Goal: Consume media (video, audio): Consume media (video, audio)

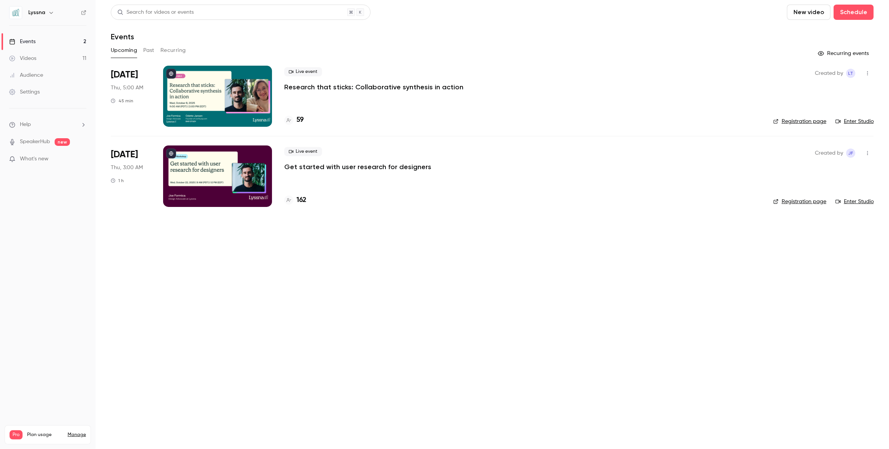
click at [152, 52] on button "Past" at bounding box center [148, 50] width 11 height 12
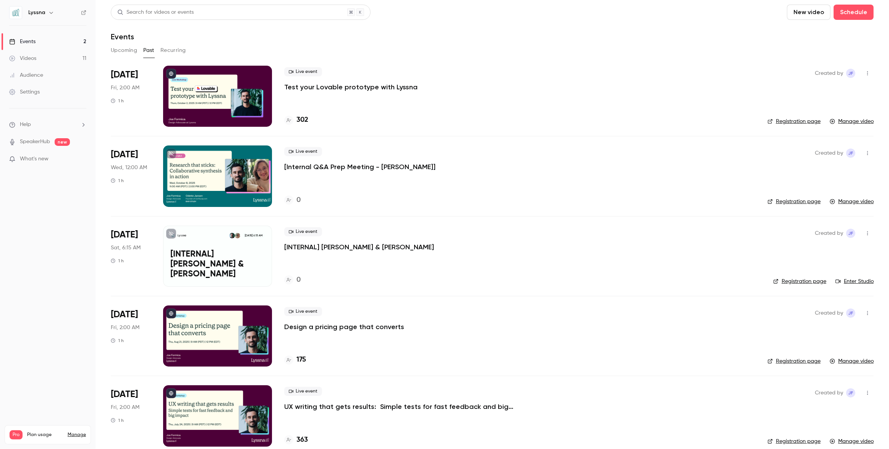
click at [332, 87] on p "Test your Lovable prototype with Lyssna" at bounding box center [350, 87] width 133 height 9
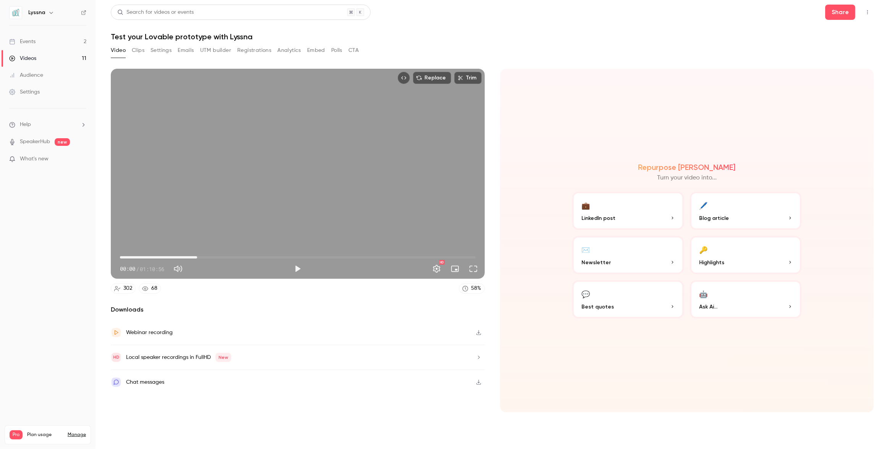
click at [197, 254] on span "15:23" at bounding box center [298, 257] width 356 height 12
click at [301, 269] on button "Play" at bounding box center [297, 268] width 15 height 15
click at [212, 256] on span "18:17" at bounding box center [298, 257] width 356 height 12
click at [225, 256] on span "18:20" at bounding box center [298, 257] width 356 height 12
click at [240, 257] on span "23:56" at bounding box center [298, 257] width 356 height 12
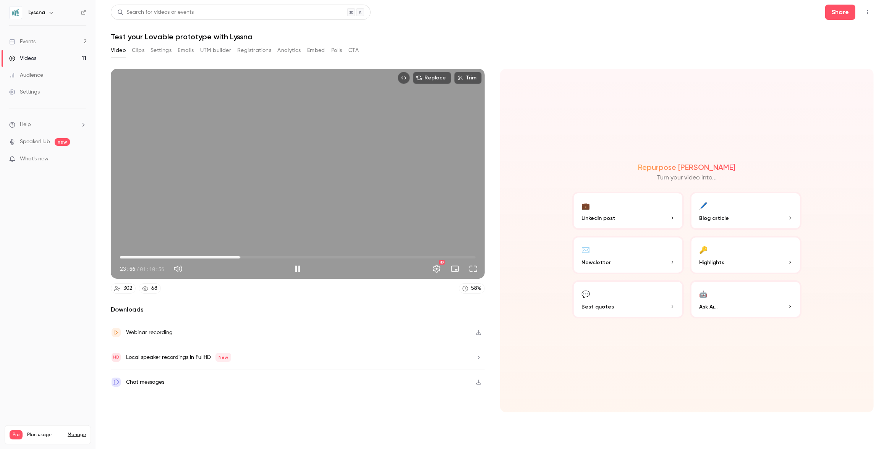
click at [259, 257] on span "23:56" at bounding box center [298, 257] width 356 height 12
click at [287, 257] on span "33:27" at bounding box center [298, 257] width 356 height 12
click at [300, 258] on span "35:54" at bounding box center [298, 257] width 356 height 12
click at [311, 258] on span "38:06" at bounding box center [298, 257] width 356 height 12
click at [329, 259] on span "41:41" at bounding box center [298, 257] width 356 height 12
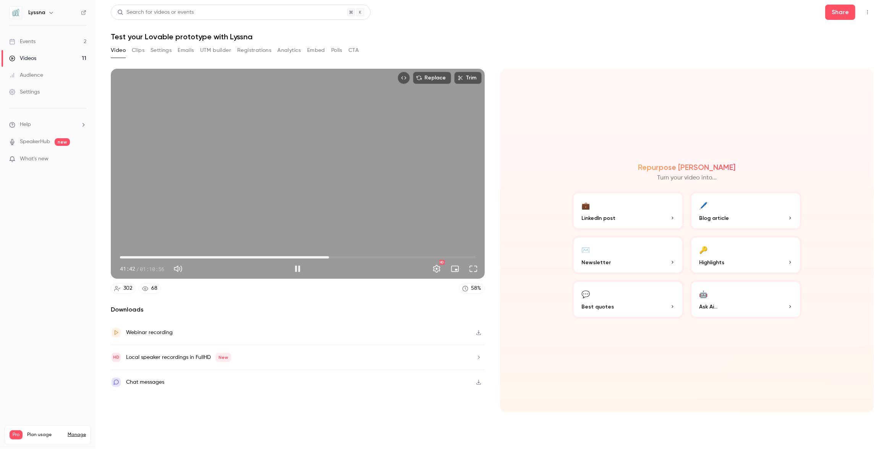
click at [341, 259] on span "41:42" at bounding box center [298, 257] width 356 height 12
click at [356, 259] on span "47:01" at bounding box center [298, 257] width 356 height 12
click at [363, 257] on span "47:05" at bounding box center [298, 257] width 356 height 12
click at [367, 258] on span "49:14" at bounding box center [298, 257] width 356 height 12
click at [372, 257] on span "50:18" at bounding box center [298, 257] width 356 height 12
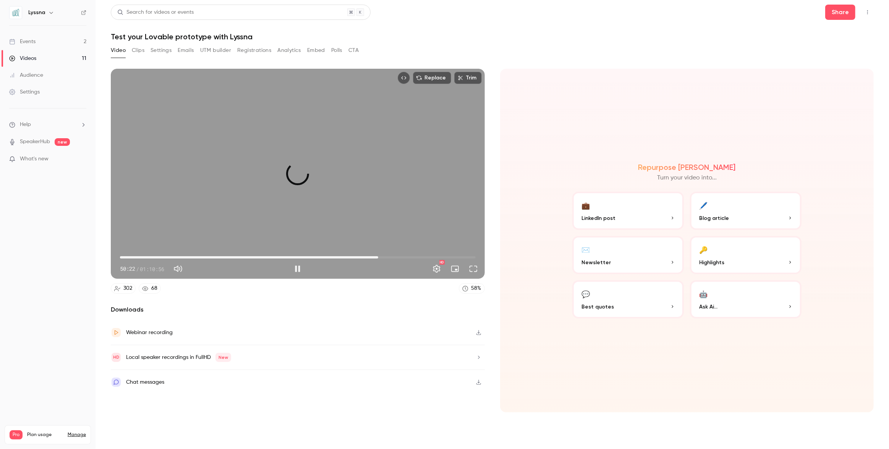
click at [378, 257] on span "51:31" at bounding box center [298, 257] width 356 height 12
click at [383, 258] on span "51:34" at bounding box center [298, 257] width 356 height 12
click at [390, 257] on span "53:53" at bounding box center [298, 257] width 356 height 12
click at [398, 257] on span "55:29" at bounding box center [298, 257] width 356 height 12
click at [395, 257] on span "54:52" at bounding box center [395, 257] width 2 height 2
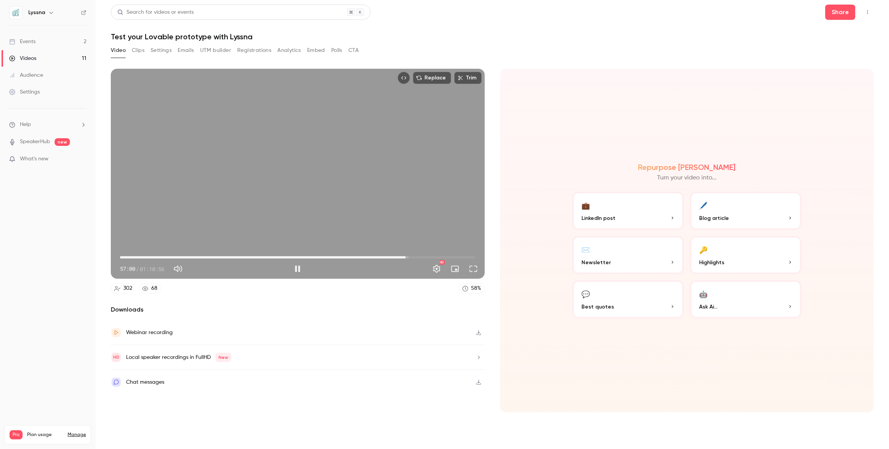
click at [406, 258] on span "57:00" at bounding box center [298, 257] width 356 height 12
click at [413, 257] on span "58:32" at bounding box center [298, 257] width 356 height 12
click at [422, 258] on span "58:33" at bounding box center [298, 257] width 356 height 12
click at [433, 258] on span "01:00:13" at bounding box center [298, 257] width 356 height 12
click at [443, 257] on span "01:04:29" at bounding box center [298, 257] width 356 height 12
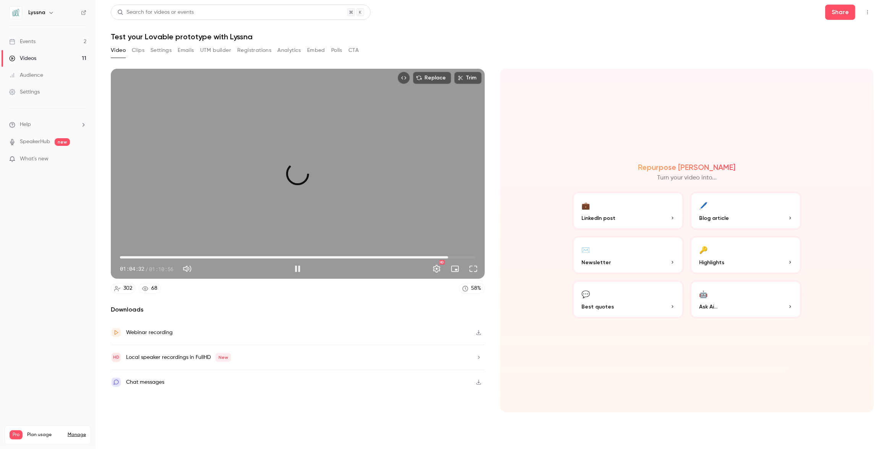
click at [448, 257] on span "01:05:28" at bounding box center [298, 257] width 356 height 12
drag, startPoint x: 235, startPoint y: 137, endPoint x: 215, endPoint y: 125, distance: 23.8
click at [235, 137] on div "Replace Trim 01:05:43 01:05:43 / 01:10:56 HD" at bounding box center [298, 174] width 374 height 210
type input "******"
click at [182, 51] on button "Emails" at bounding box center [186, 50] width 16 height 12
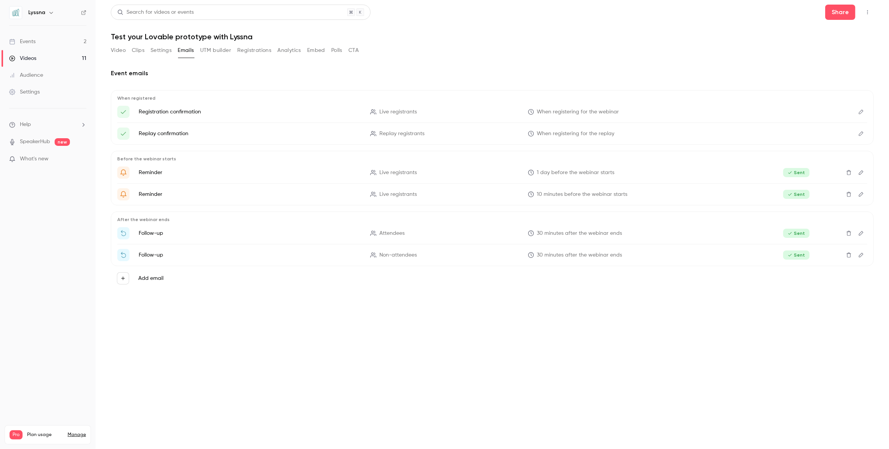
click at [145, 254] on p "Follow-up" at bounding box center [250, 255] width 222 height 8
